Goal: Transaction & Acquisition: Purchase product/service

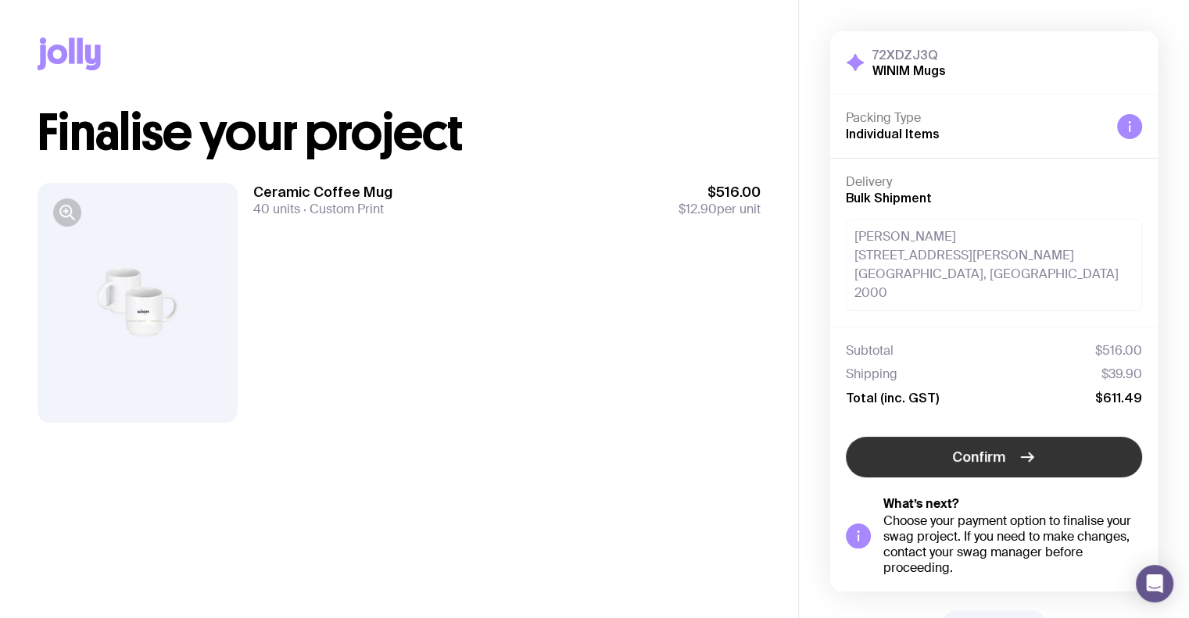
click at [1016, 439] on button "Confirm" at bounding box center [994, 457] width 296 height 41
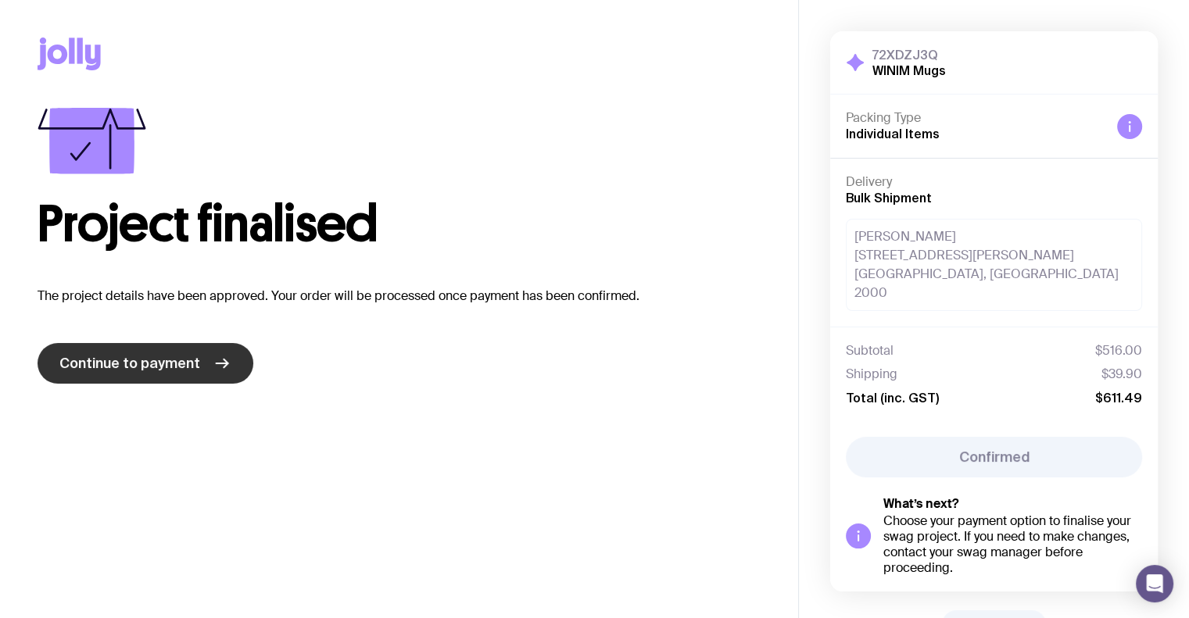
click at [192, 359] on span "Continue to payment" at bounding box center [129, 363] width 141 height 19
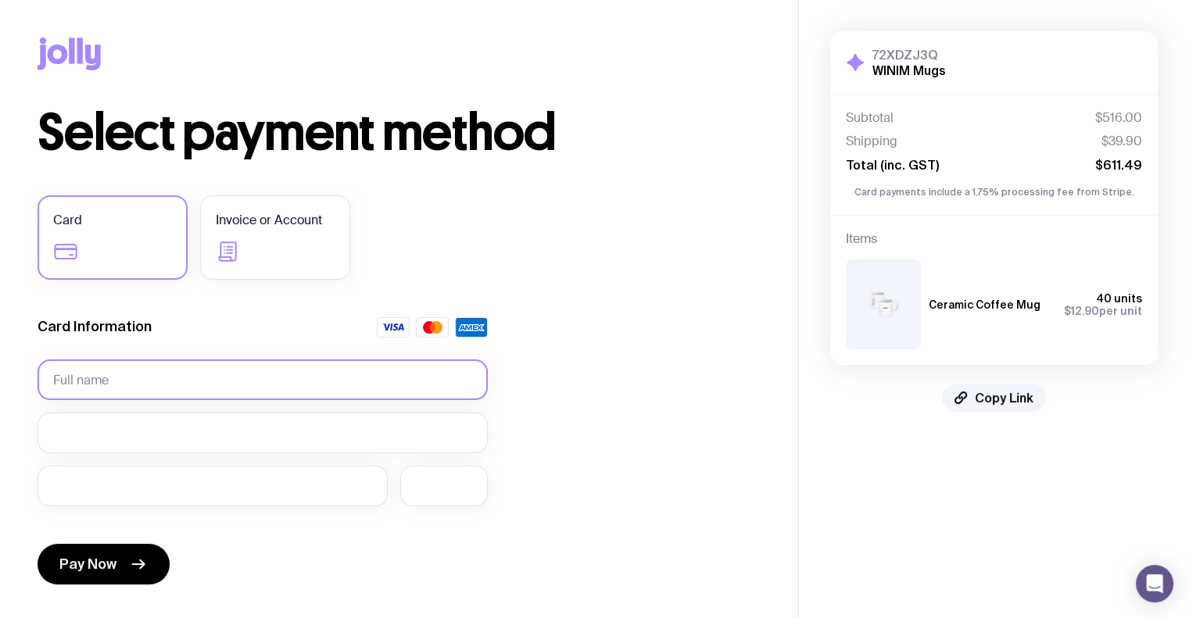
click at [188, 385] on input "text" at bounding box center [263, 380] width 450 height 41
type input "[PERSON_NAME]"
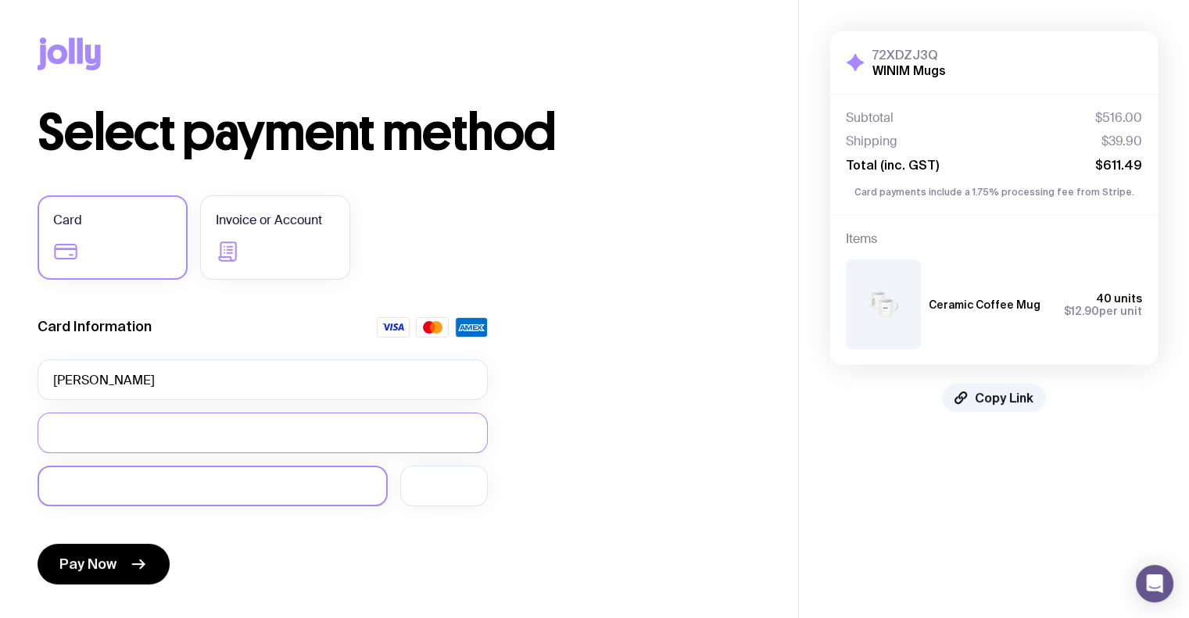
click at [162, 496] on div at bounding box center [213, 486] width 350 height 41
click at [245, 532] on div "Pay Now" at bounding box center [263, 555] width 450 height 72
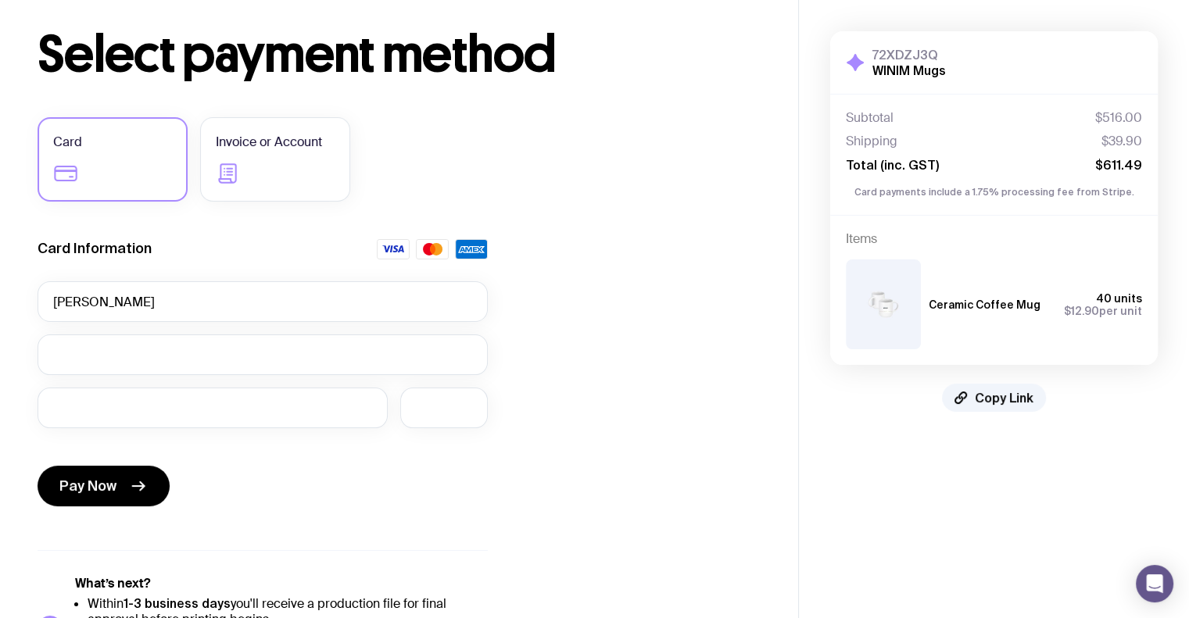
scroll to position [156, 0]
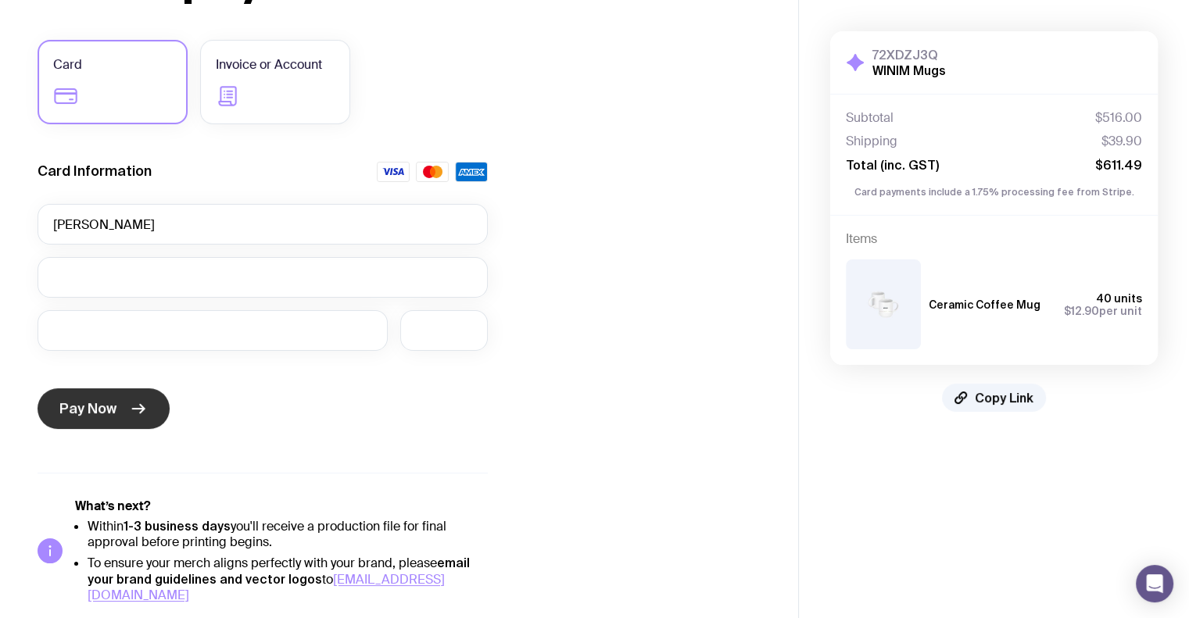
click at [134, 418] on icon "submit" at bounding box center [138, 409] width 19 height 19
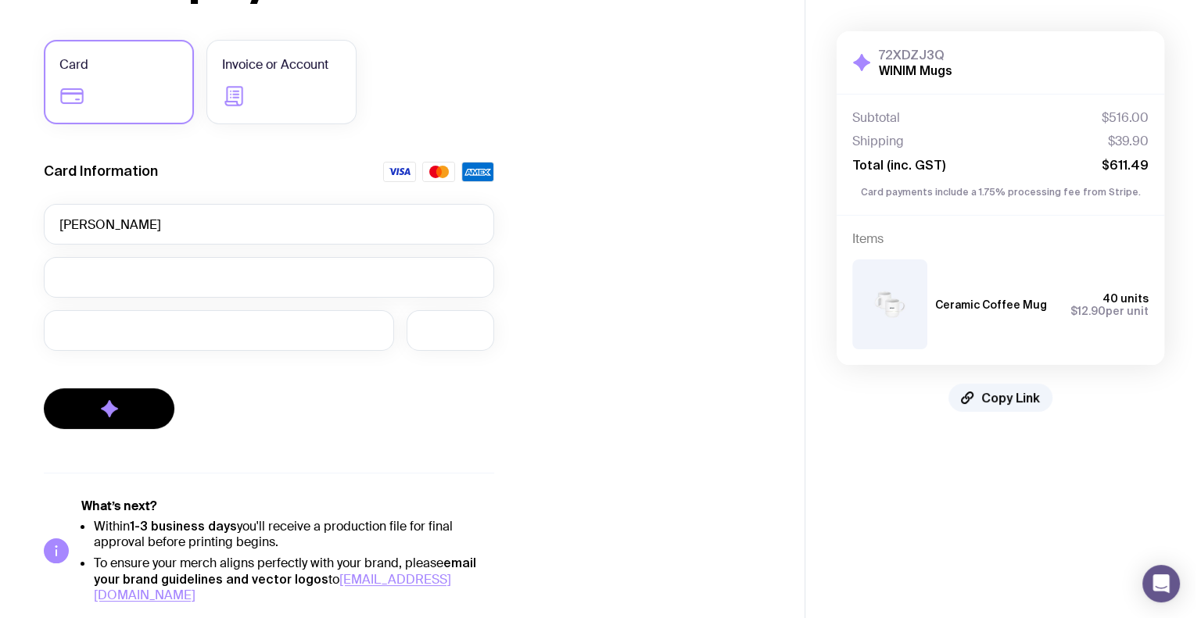
scroll to position [0, 0]
